Goal: Task Accomplishment & Management: Use online tool/utility

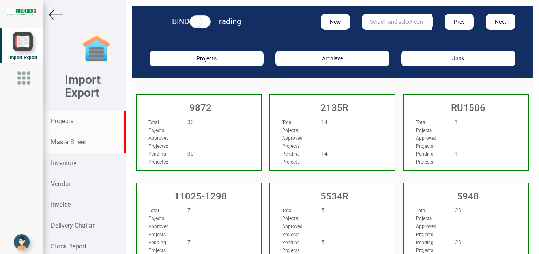
click at [65, 143] on strong "MasterSheet" at bounding box center [68, 142] width 35 height 8
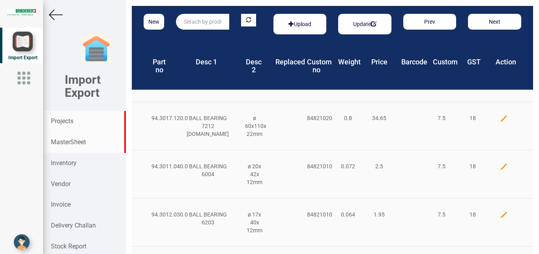
click at [61, 120] on strong "Projects" at bounding box center [62, 121] width 23 height 8
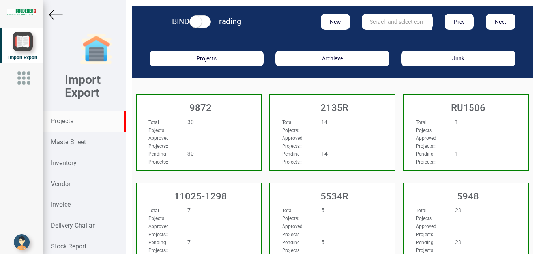
click at [390, 21] on input "text" at bounding box center [397, 22] width 70 height 16
drag, startPoint x: 395, startPoint y: 19, endPoint x: 315, endPoint y: 19, distance: 80.1
click at [362, 19] on input "ru2392" at bounding box center [397, 22] width 70 height 16
type input "RU2392"
click at [70, 123] on strong "Projects" at bounding box center [62, 121] width 23 height 8
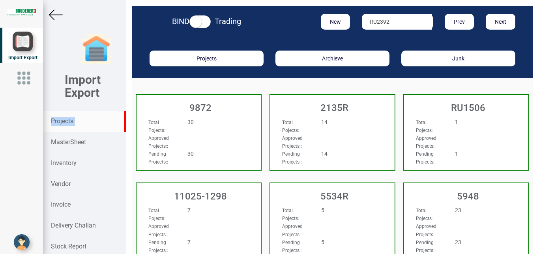
click at [70, 123] on strong "Projects" at bounding box center [62, 121] width 23 height 8
click at [370, 124] on div "Total Pojects : 14 Approved Projects: : Pending Projects: : 14" at bounding box center [332, 125] width 124 height 30
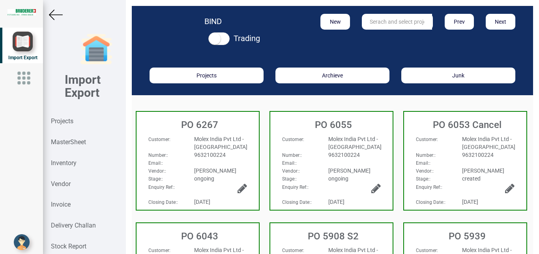
click at [384, 21] on input "text" at bounding box center [397, 22] width 70 height 16
click at [58, 121] on strong "Projects" at bounding box center [62, 121] width 23 height 8
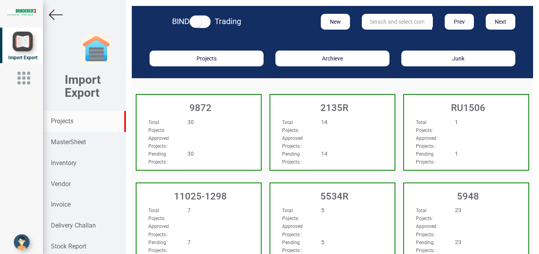
click at [377, 25] on input "text" at bounding box center [397, 22] width 70 height 16
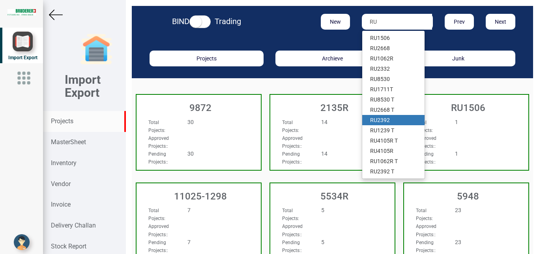
click at [393, 121] on link "RU 2392" at bounding box center [393, 120] width 62 height 10
type input "RU 2392"
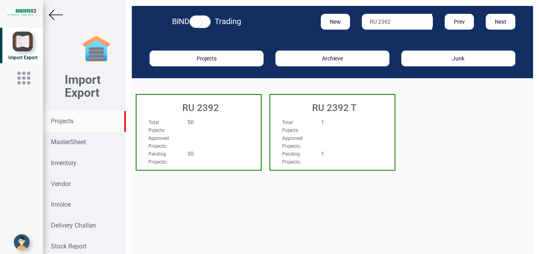
click at [210, 128] on div "Total Pojects : 50" at bounding box center [190, 126] width 94 height 16
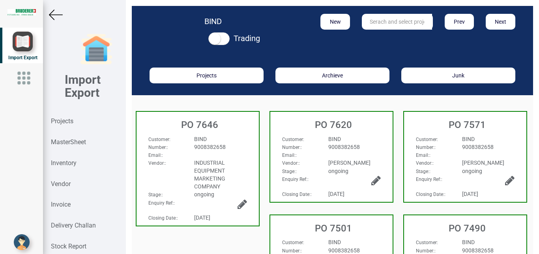
scroll to position [78, 0]
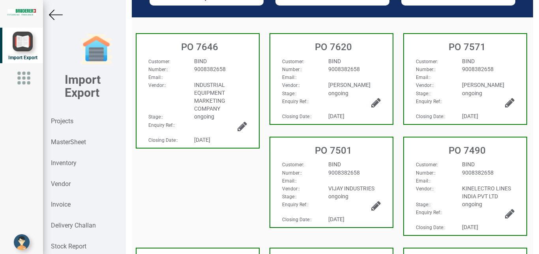
click at [363, 78] on div "Email: :" at bounding box center [331, 77] width 111 height 8
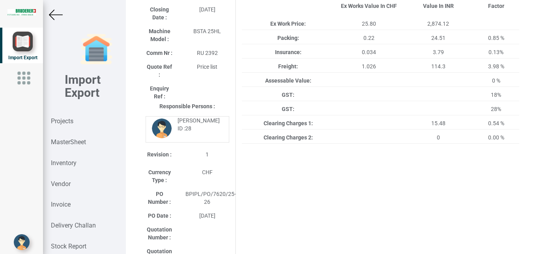
click at [56, 14] on img at bounding box center [56, 15] width 14 height 14
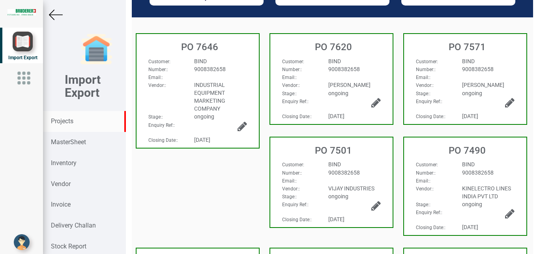
click at [63, 121] on strong "Projects" at bounding box center [62, 121] width 23 height 8
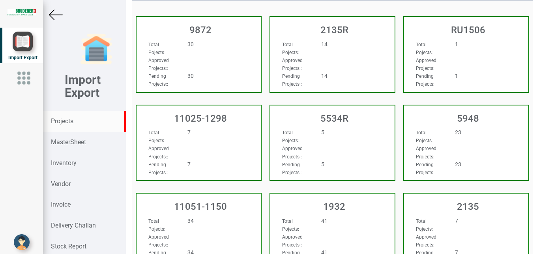
type input "BIS"
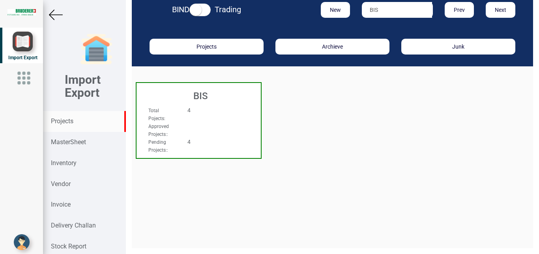
click at [206, 122] on div "Total Pojects : 4" at bounding box center [190, 114] width 94 height 16
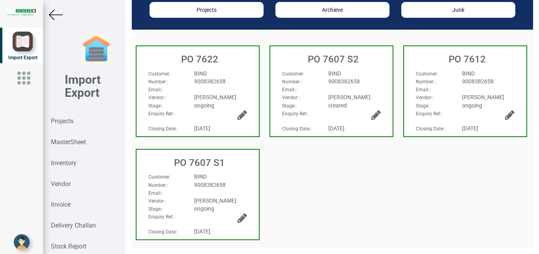
click at [240, 85] on div "9008382658" at bounding box center [220, 81] width 64 height 8
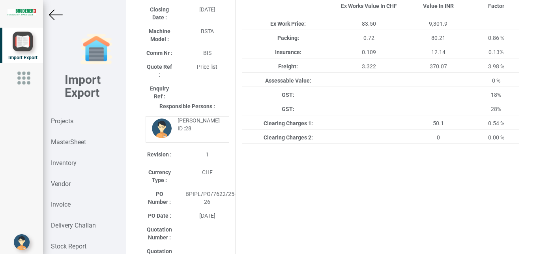
click at [59, 16] on img at bounding box center [56, 15] width 14 height 14
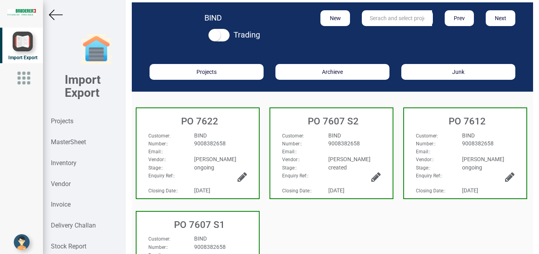
scroll to position [2, 0]
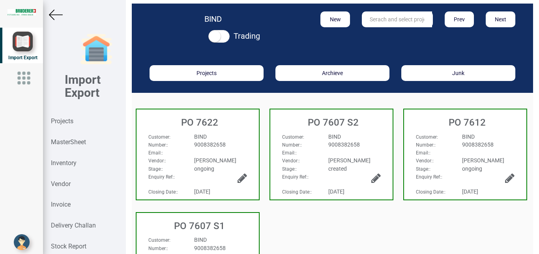
click at [59, 15] on img at bounding box center [56, 15] width 14 height 14
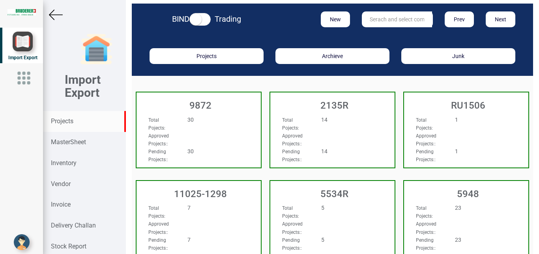
scroll to position [2, 0]
click at [381, 19] on input "text" at bounding box center [397, 19] width 70 height 16
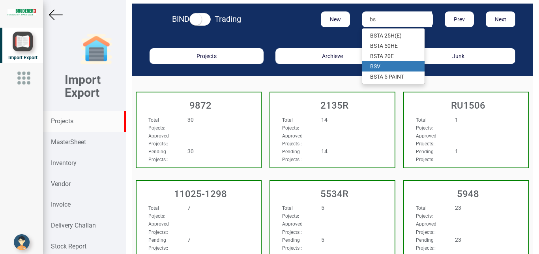
click at [377, 61] on link "BS V" at bounding box center [393, 66] width 62 height 10
type input "BSV"
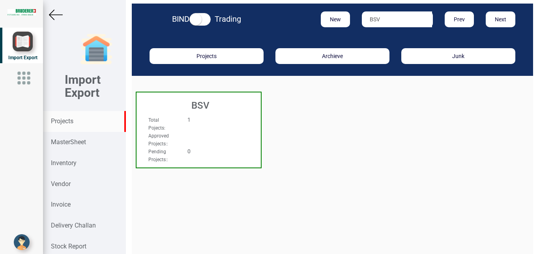
click at [238, 122] on div "Total Pojects : 1 Approved Projects: : Pending Projects: : 0" at bounding box center [199, 123] width 124 height 30
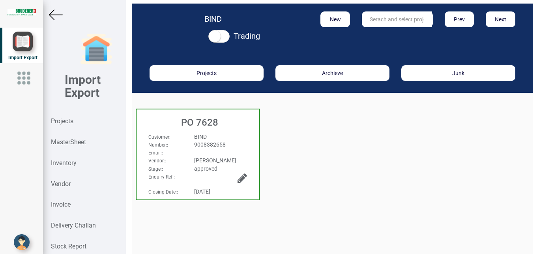
scroll to position [2, 0]
click at [248, 141] on div "9008382658" at bounding box center [220, 145] width 64 height 8
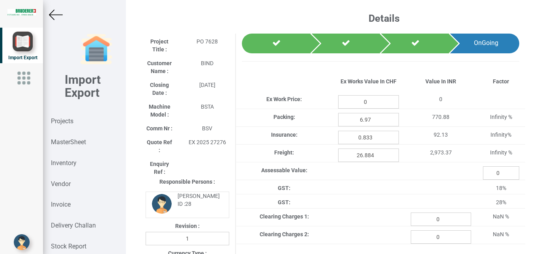
type input "625.5"
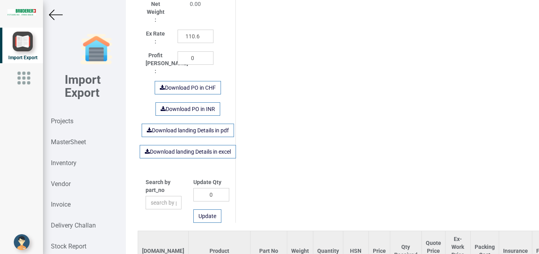
scroll to position [512, 0]
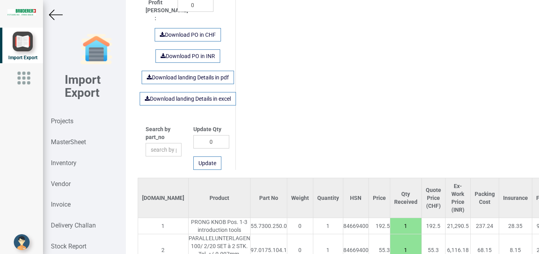
click at [51, 15] on img at bounding box center [56, 15] width 14 height 14
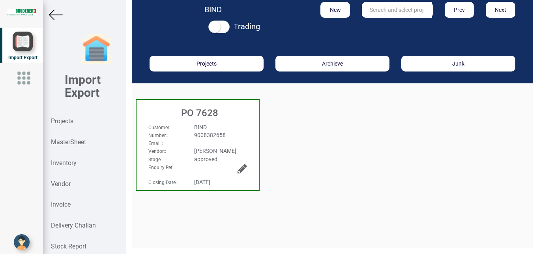
scroll to position [12, 0]
click at [50, 15] on img at bounding box center [56, 15] width 14 height 14
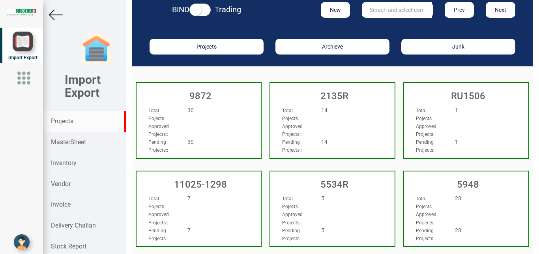
scroll to position [12, 0]
click at [383, 11] on input "text" at bounding box center [397, 10] width 70 height 16
type input "9927"
click at [384, 26] on link "9927" at bounding box center [393, 26] width 62 height 10
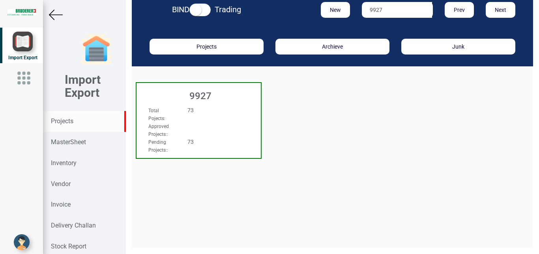
click at [241, 106] on div "Total Pojects : 73 Approved Projects: : Pending Projects: : 73" at bounding box center [199, 113] width 124 height 30
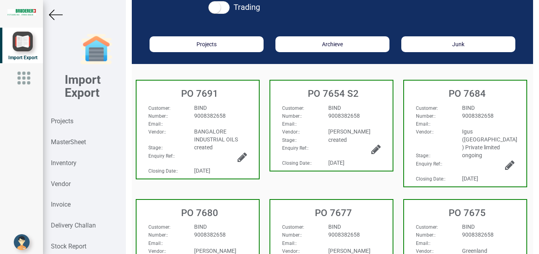
scroll to position [25, 0]
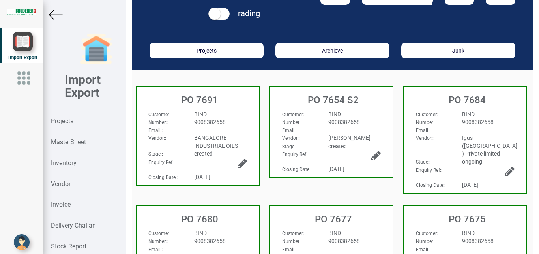
click at [357, 122] on div "9008382658" at bounding box center [355, 122] width 64 height 8
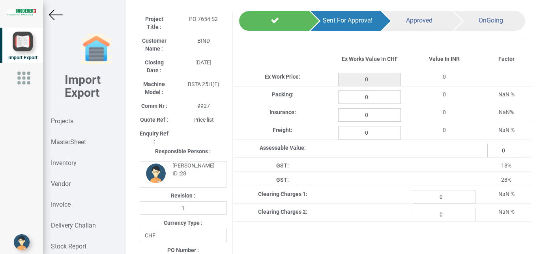
type input "51.55"
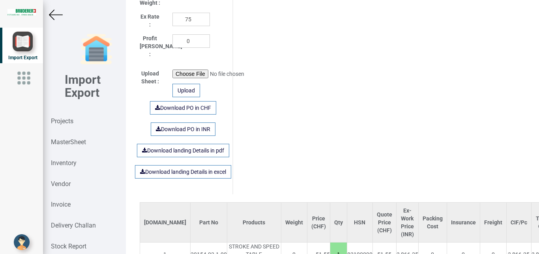
scroll to position [521, 0]
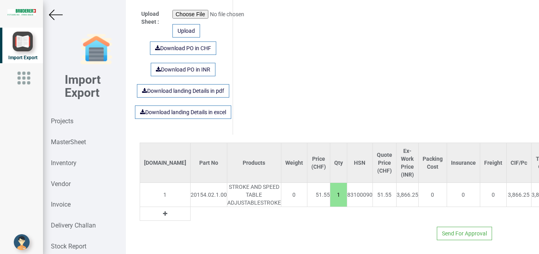
click at [53, 14] on img at bounding box center [56, 15] width 14 height 14
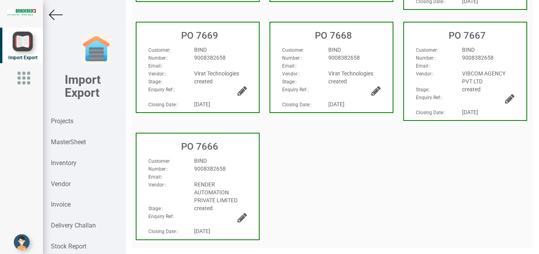
scroll to position [310, 0]
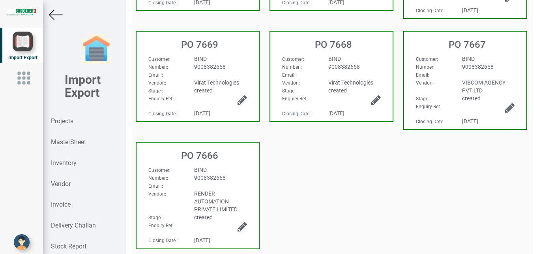
click at [51, 13] on img at bounding box center [56, 15] width 14 height 14
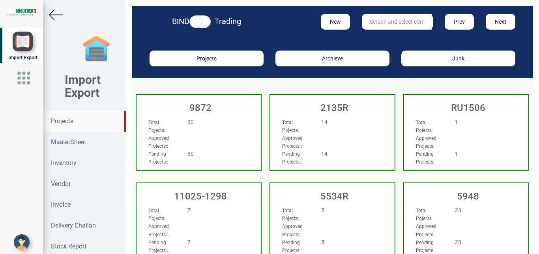
click at [368, 22] on input "text" at bounding box center [397, 22] width 70 height 16
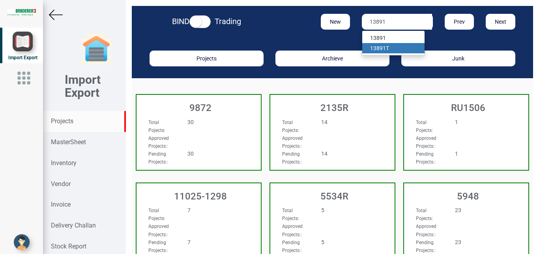
click at [377, 47] on strong "13891" at bounding box center [378, 48] width 16 height 6
type input "13891 T"
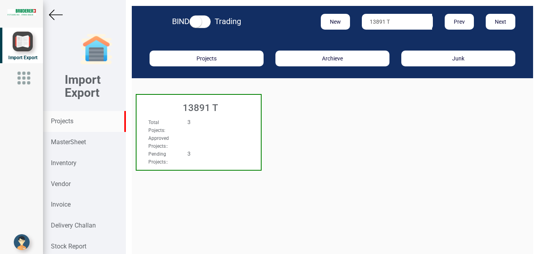
click at [199, 133] on div "Total Pojects : 3" at bounding box center [190, 126] width 94 height 16
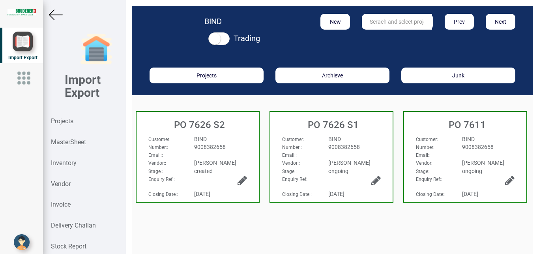
click at [228, 146] on div "9008382658" at bounding box center [220, 147] width 64 height 8
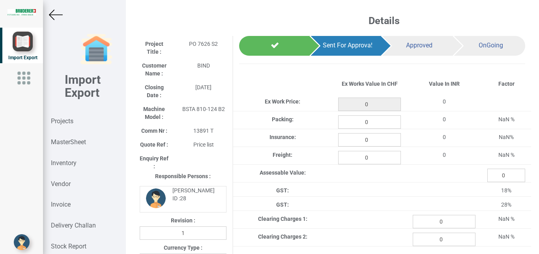
type input "1207.5"
click at [47, 15] on div at bounding box center [84, 15] width 83 height 14
click at [54, 15] on img at bounding box center [56, 15] width 14 height 14
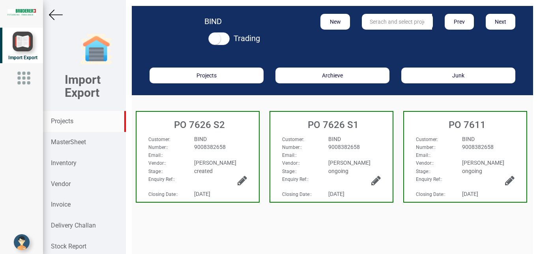
click at [64, 122] on strong "Projects" at bounding box center [62, 121] width 23 height 8
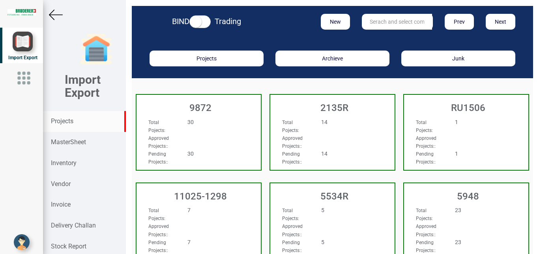
click at [376, 19] on input "text" at bounding box center [397, 22] width 70 height 16
type input "9927"
click at [372, 40] on strong "9927" at bounding box center [376, 38] width 13 height 6
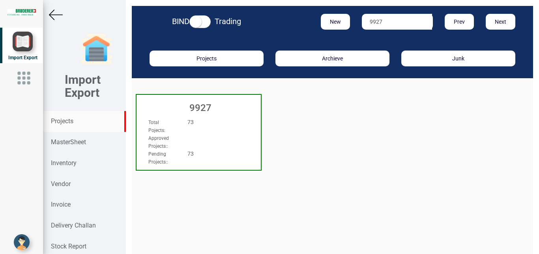
click at [219, 118] on div "Total Pojects : 73 Approved Projects: : Pending Projects: : 73" at bounding box center [199, 125] width 124 height 30
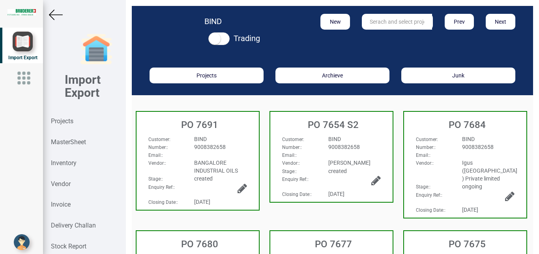
click at [225, 152] on div "Email: :" at bounding box center [198, 155] width 111 height 8
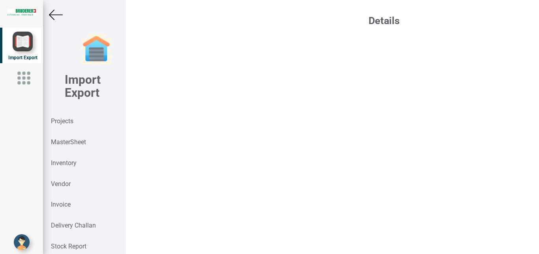
select select "INR"
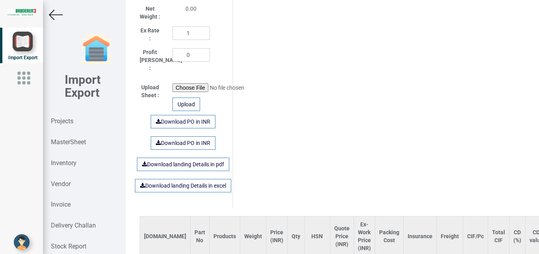
scroll to position [521, 0]
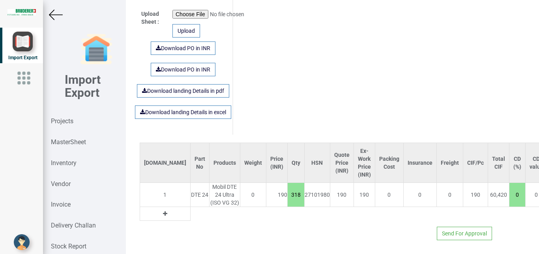
drag, startPoint x: 270, startPoint y: 188, endPoint x: 257, endPoint y: 188, distance: 12.6
click at [288, 188] on input "318" at bounding box center [296, 194] width 17 height 13
click at [288, 191] on input "318" at bounding box center [296, 194] width 17 height 13
click at [288, 188] on input "318" at bounding box center [296, 194] width 17 height 13
drag, startPoint x: 271, startPoint y: 188, endPoint x: 261, endPoint y: 189, distance: 10.0
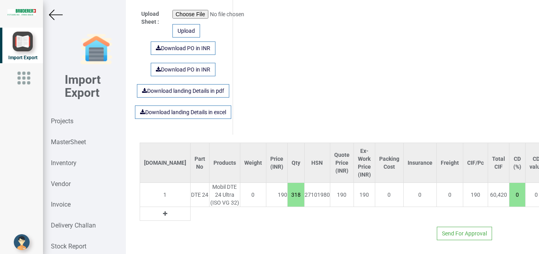
click at [288, 189] on input "318" at bounding box center [296, 194] width 17 height 13
type input "760"
type input "4"
type input "7790"
type input "41"
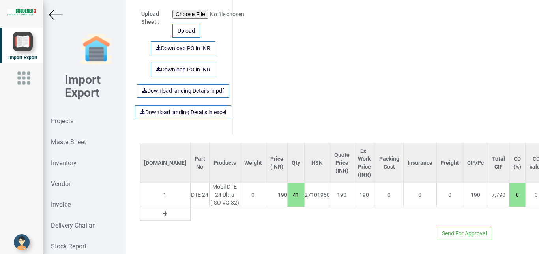
type input "79040"
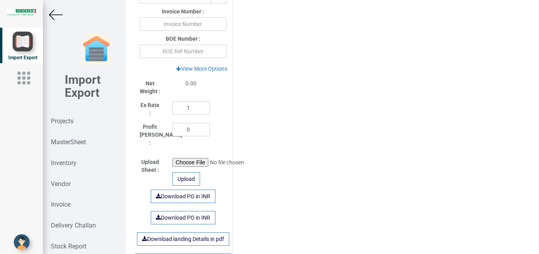
scroll to position [373, 0]
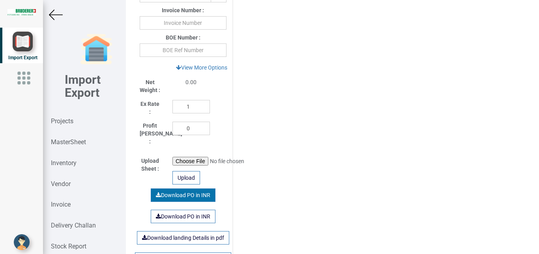
type input "416"
click at [184, 191] on link "Download PO in INR" at bounding box center [183, 194] width 65 height 13
